Goal: Obtain resource: Obtain resource

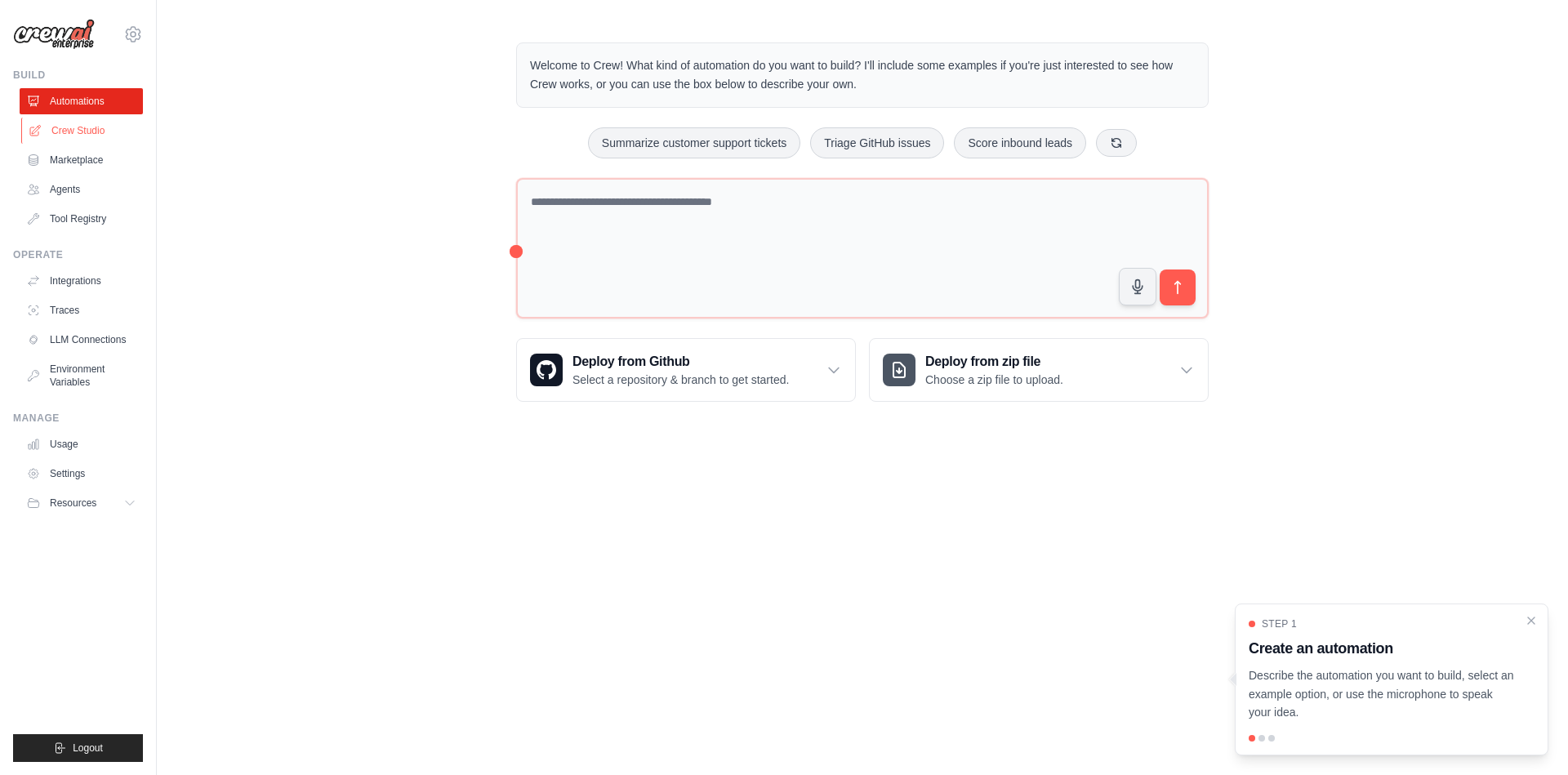
click at [65, 137] on link "Crew Studio" at bounding box center [83, 131] width 123 height 26
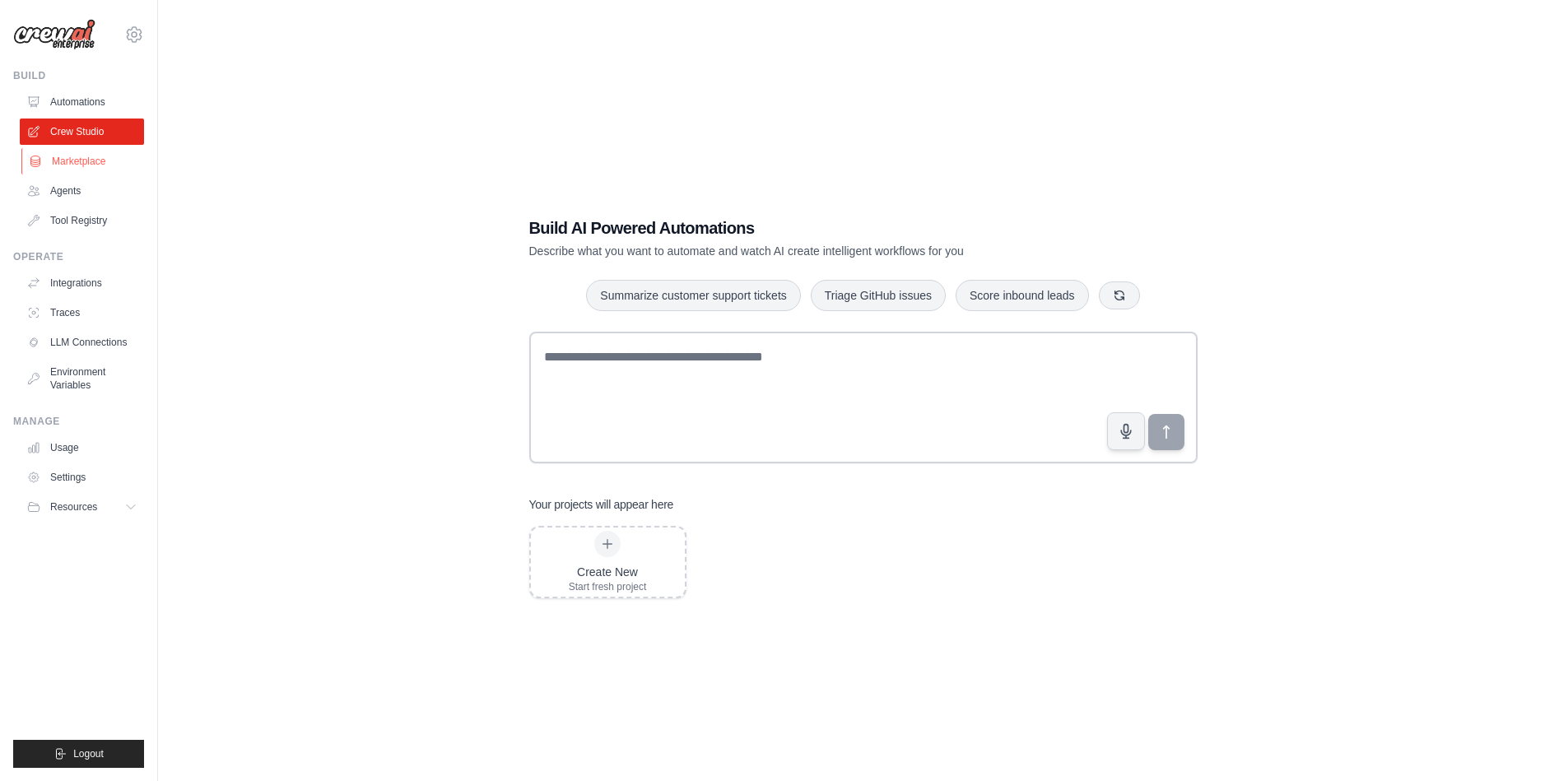
click at [58, 166] on link "Marketplace" at bounding box center [84, 161] width 124 height 26
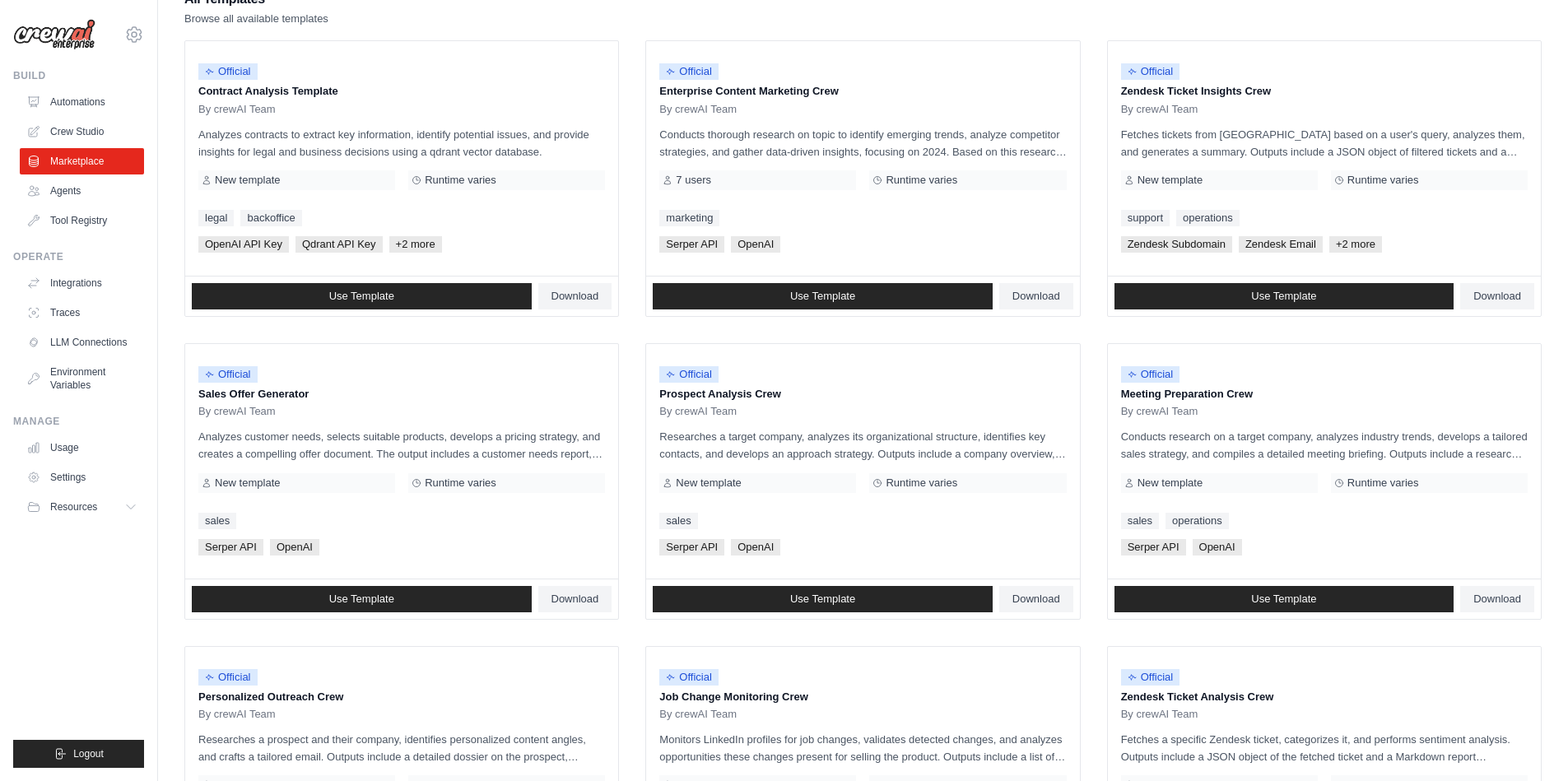
scroll to position [198, 0]
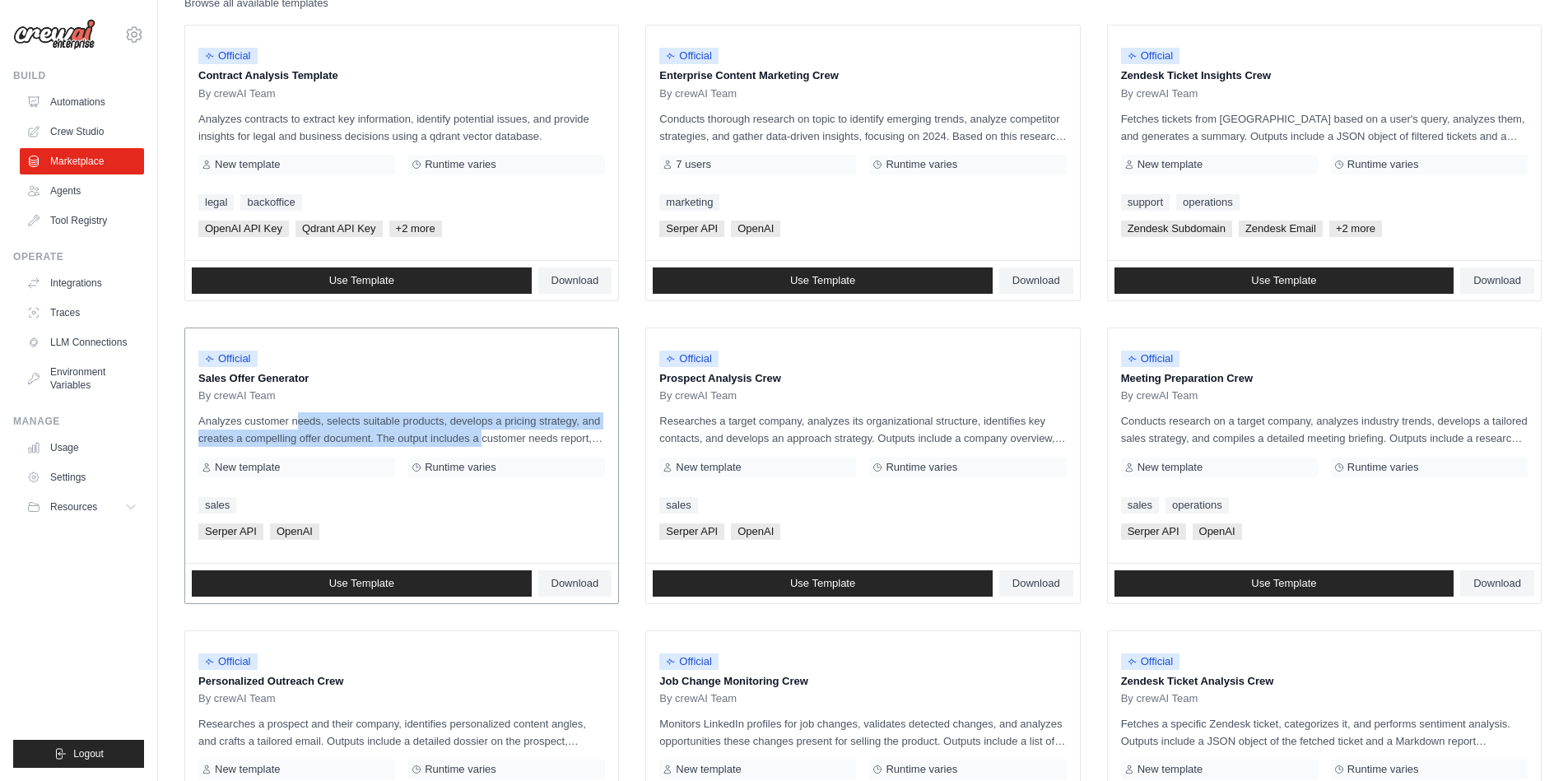
drag, startPoint x: 252, startPoint y: 429, endPoint x: 444, endPoint y: 438, distance: 192.2
click at [442, 438] on p "Analyzes customer needs, selects suitable products, develops a pricing strategy…" at bounding box center [402, 429] width 407 height 35
click at [444, 438] on p "Analyzes customer needs, selects suitable products, develops a pricing strategy…" at bounding box center [402, 429] width 407 height 35
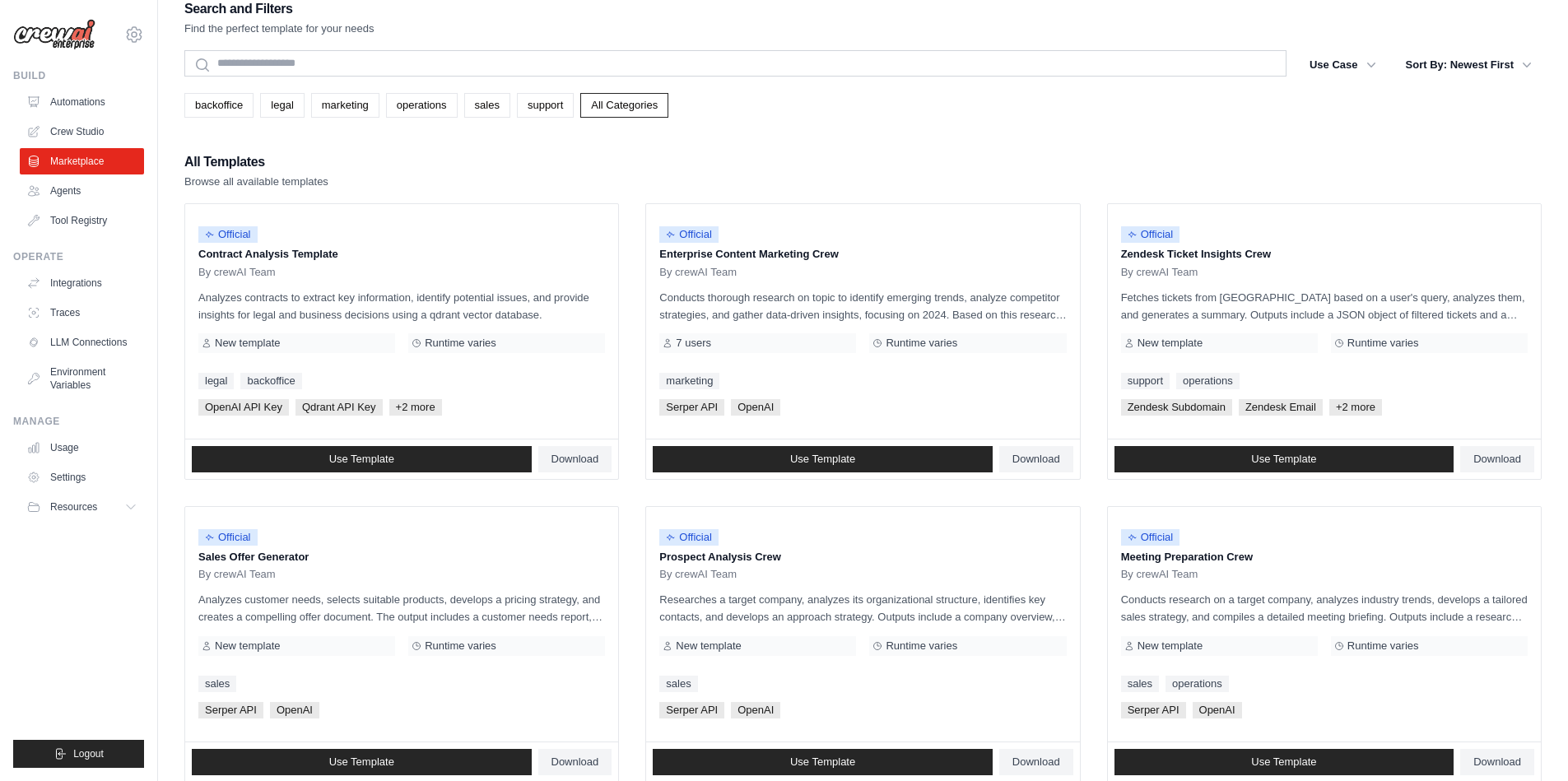
scroll to position [0, 0]
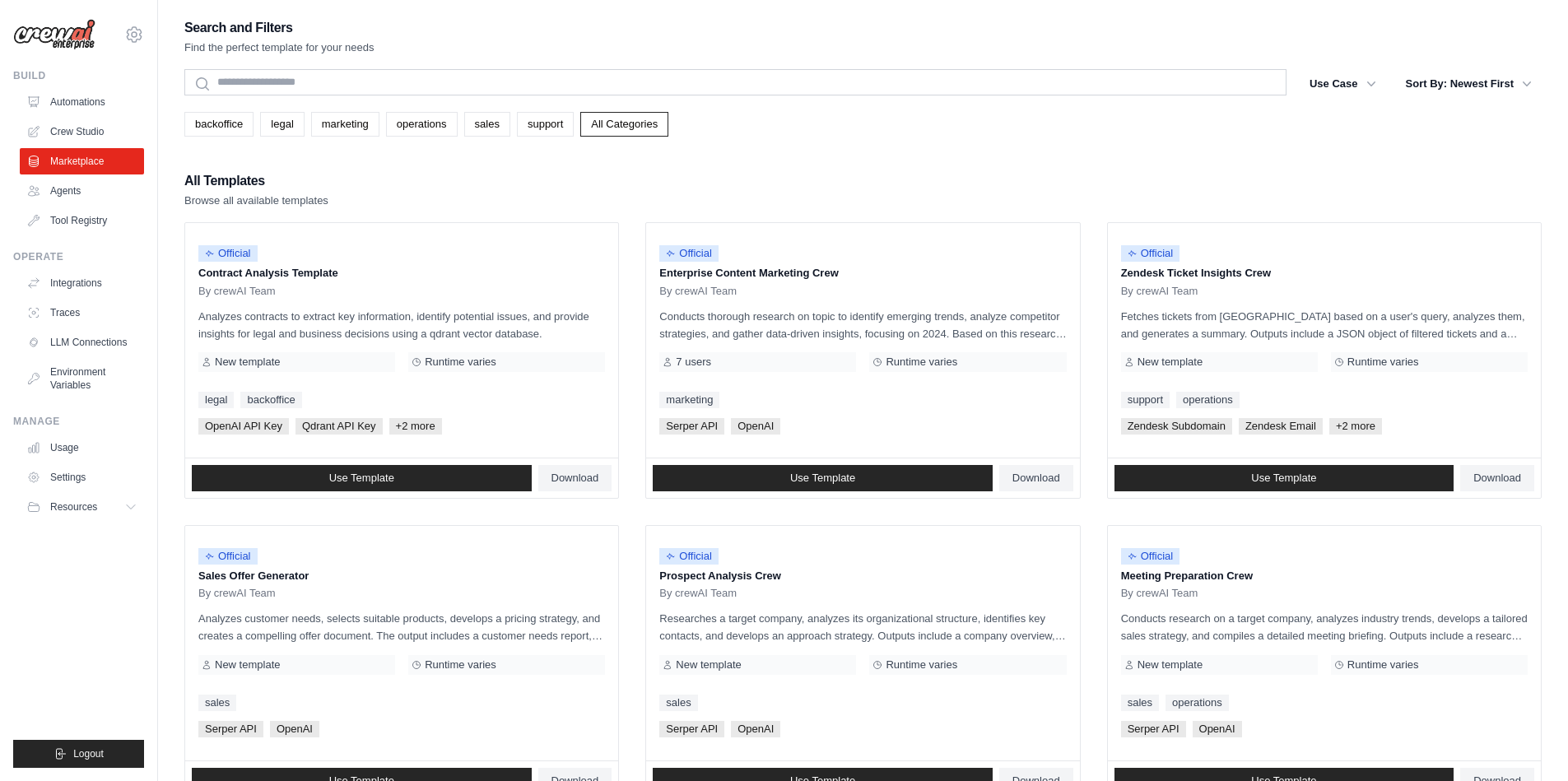
click at [842, 137] on div "Search and Filters Find the perfect template for your needs Search Use Case bac…" at bounding box center [863, 752] width 1357 height 1472
